Goal: Find specific page/section: Find specific page/section

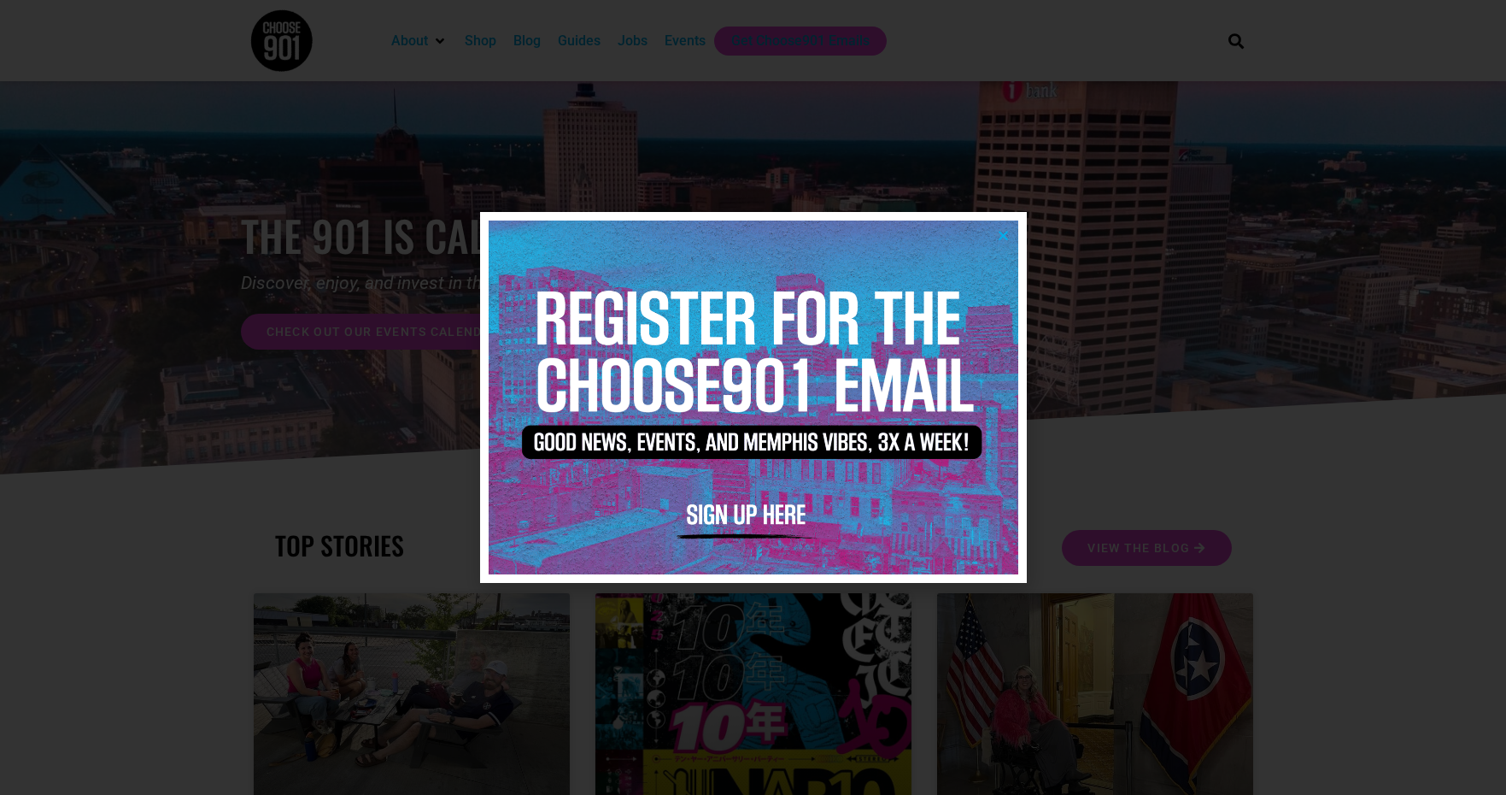
click at [1006, 233] on icon "Close" at bounding box center [1003, 235] width 13 height 13
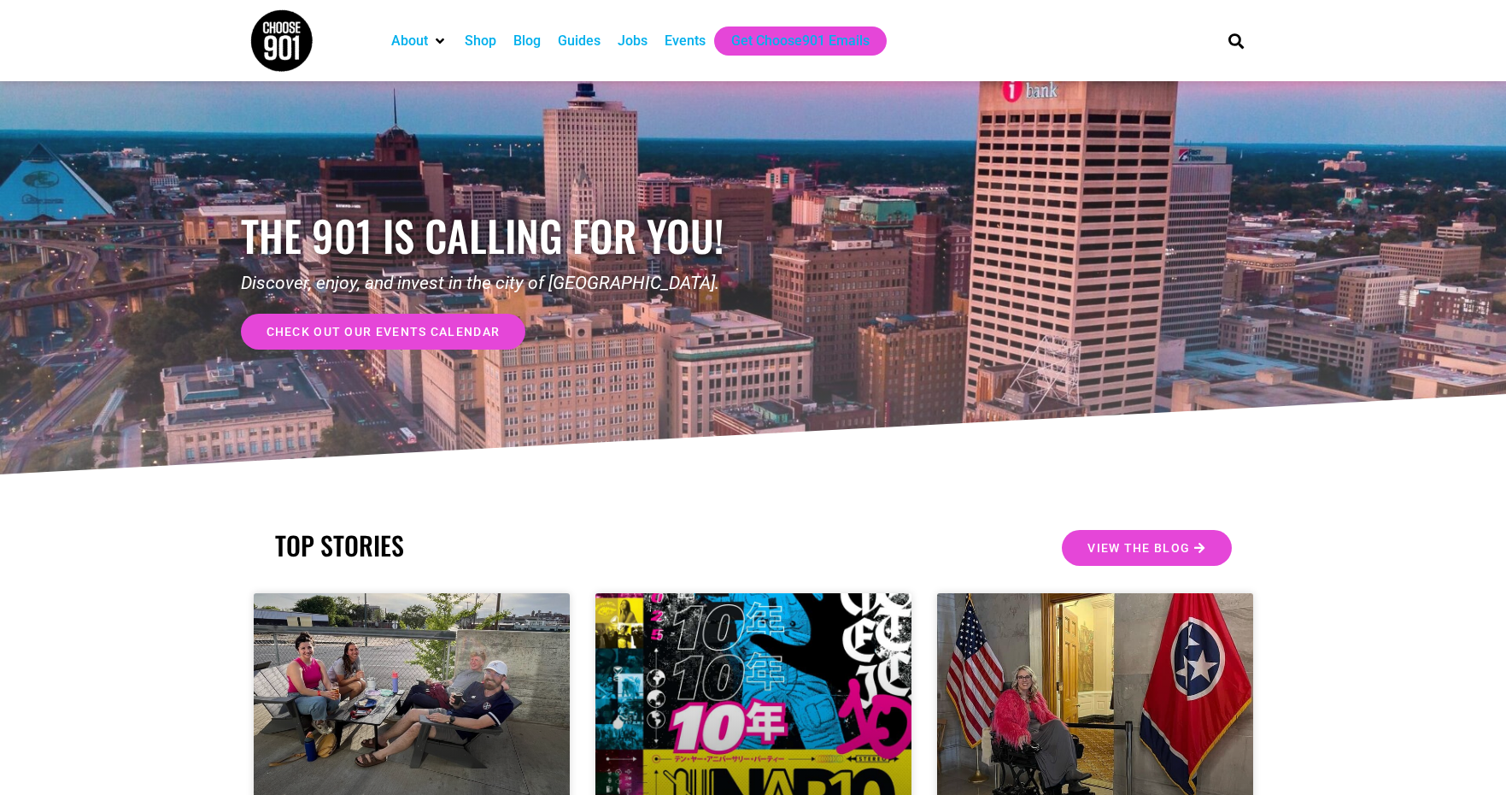
click at [637, 41] on div "Jobs" at bounding box center [633, 41] width 30 height 21
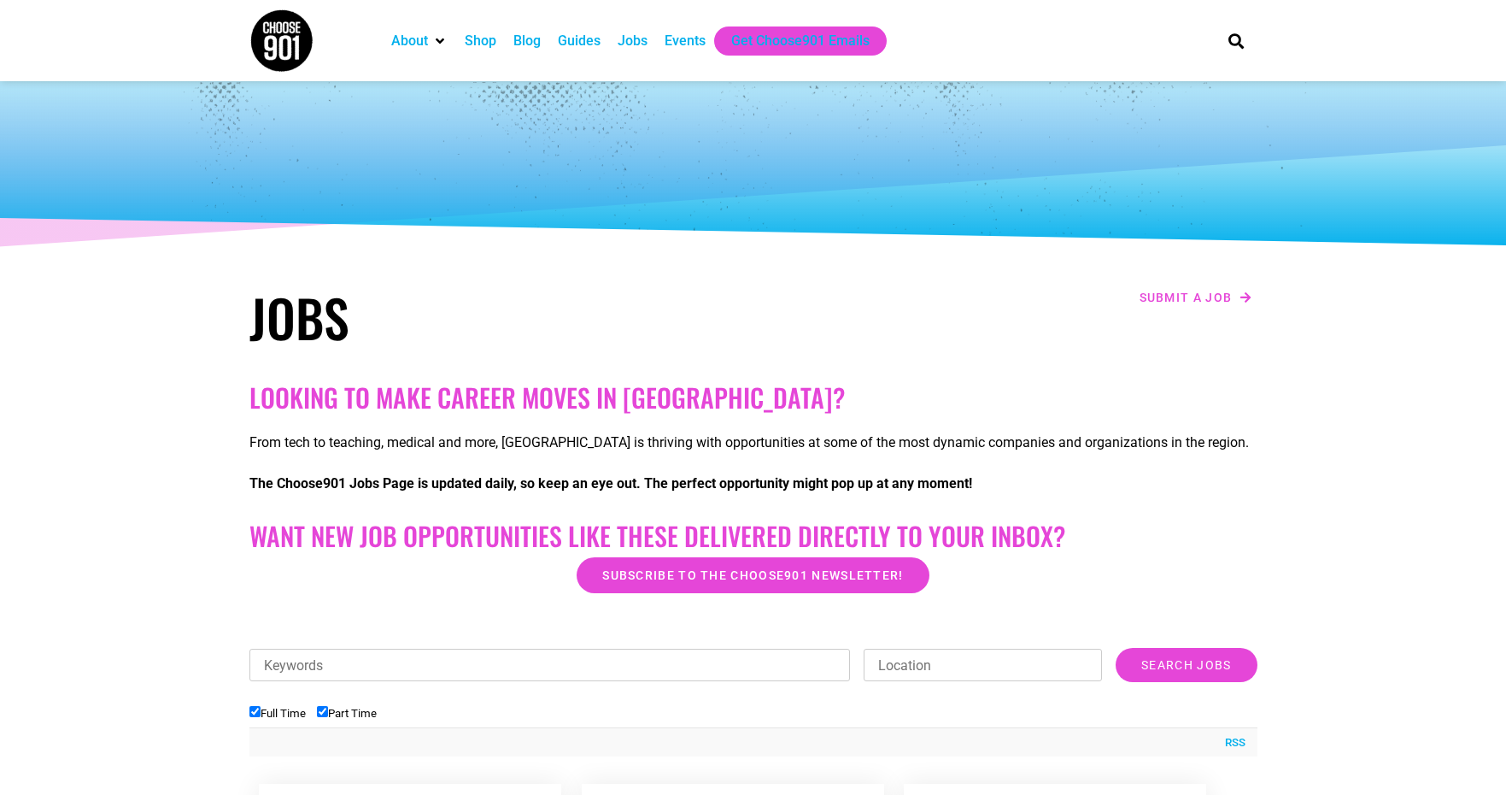
click at [301, 27] on img at bounding box center [281, 41] width 64 height 64
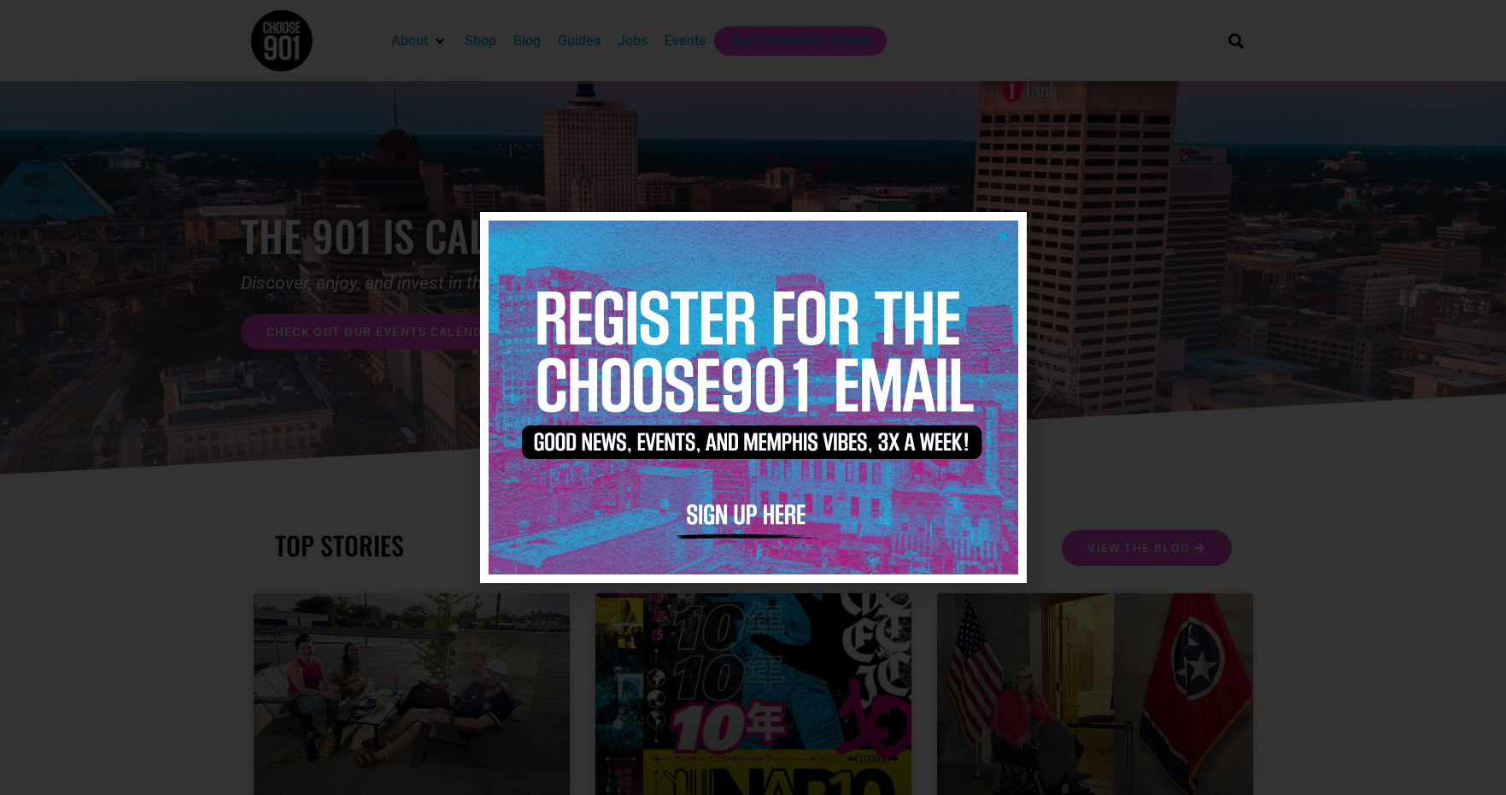
click at [1005, 239] on icon "Close" at bounding box center [1003, 235] width 13 height 13
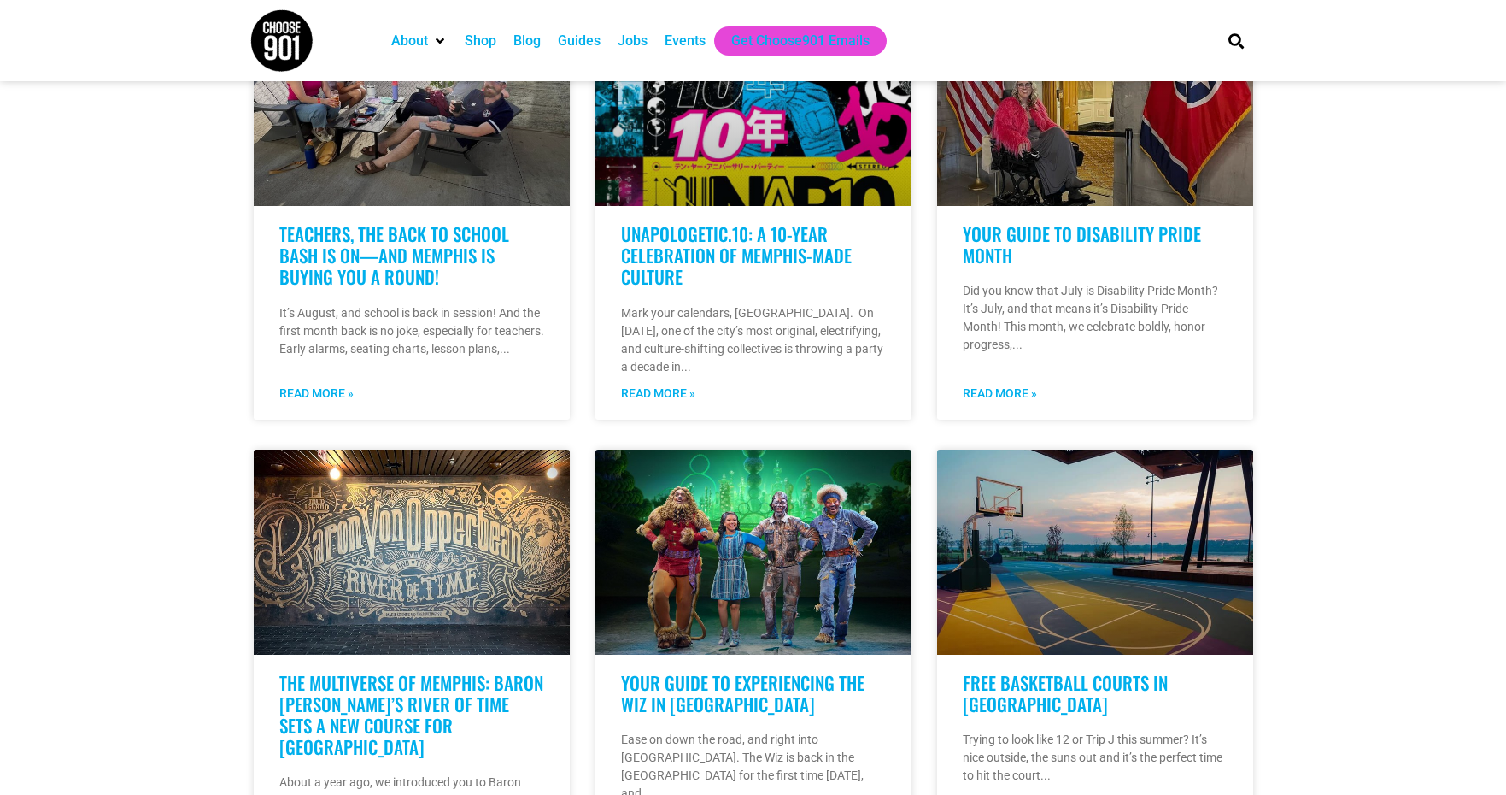
scroll to position [593, 0]
